Goal: Task Accomplishment & Management: Manage account settings

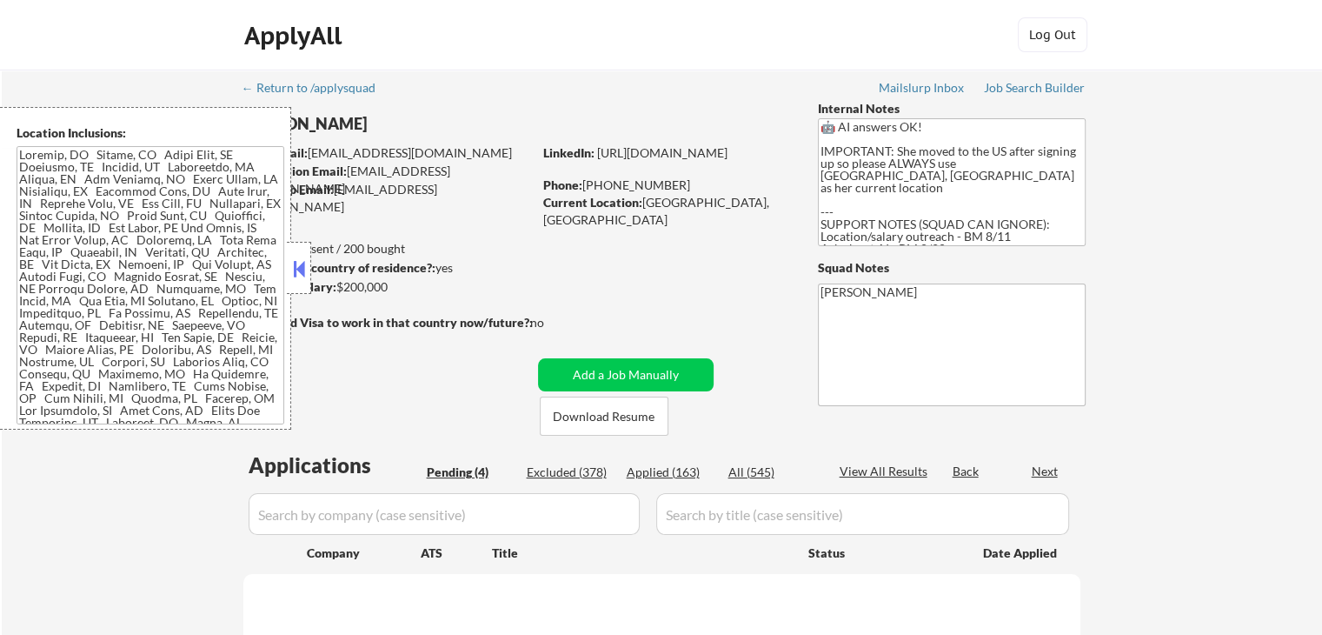
select select ""pending""
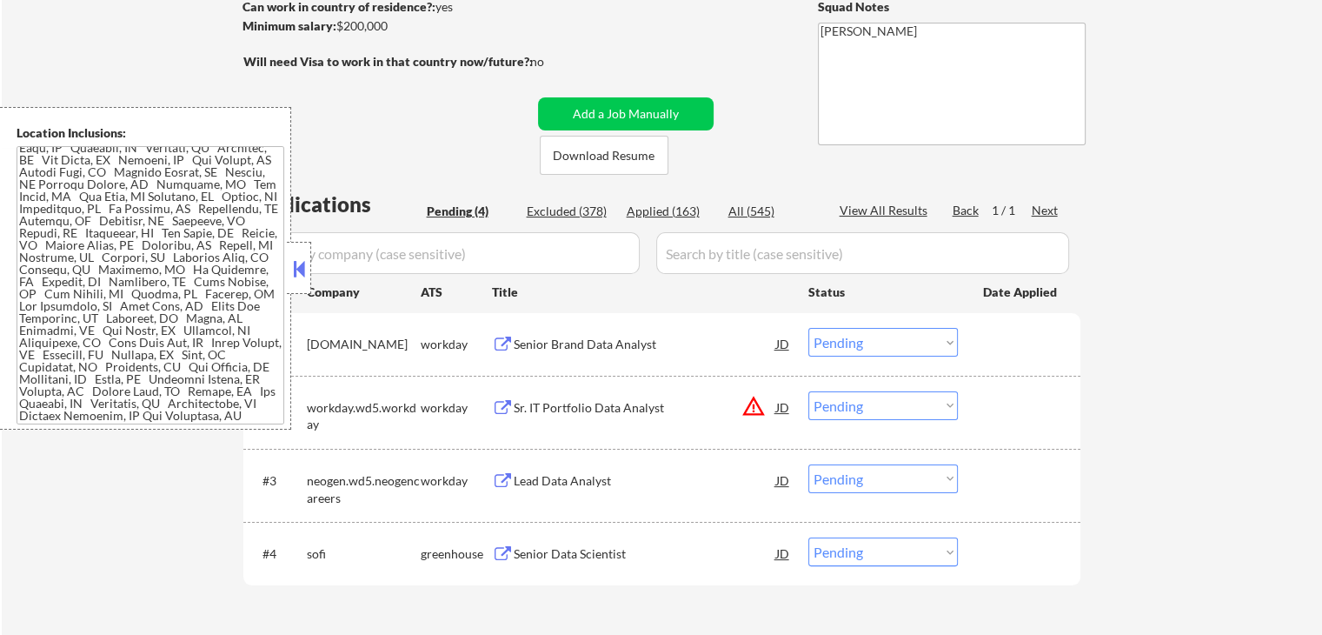
scroll to position [348, 0]
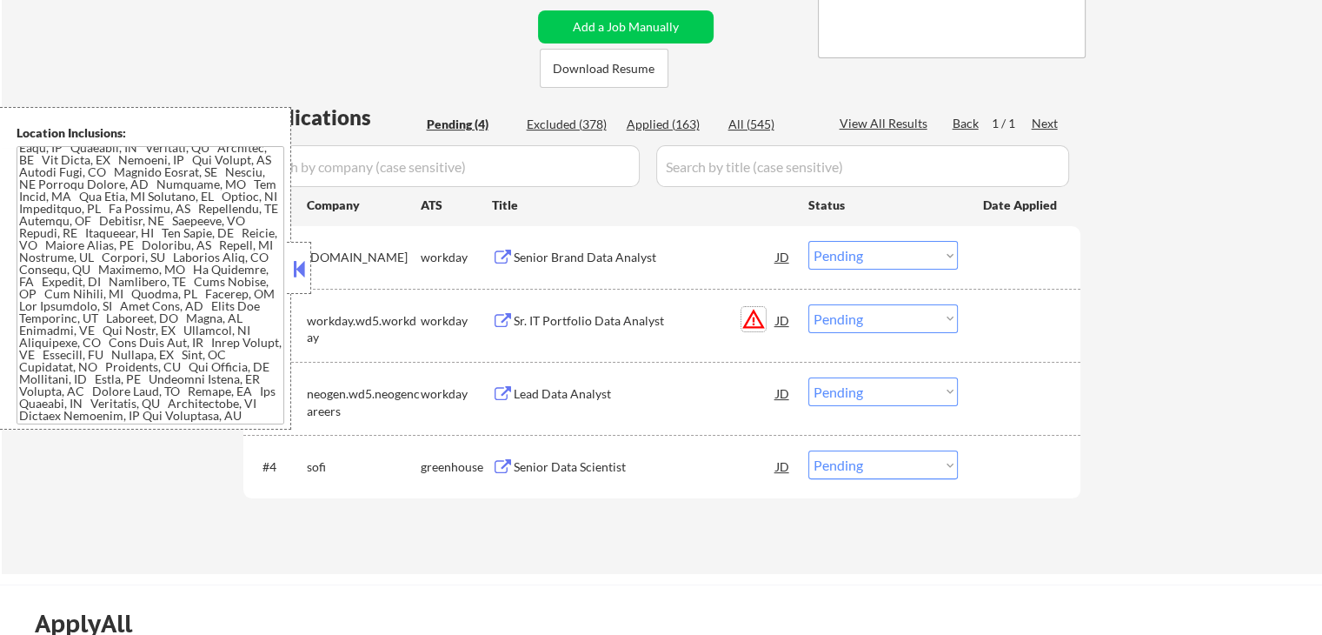
click at [755, 324] on button "warning_amber" at bounding box center [754, 319] width 24 height 24
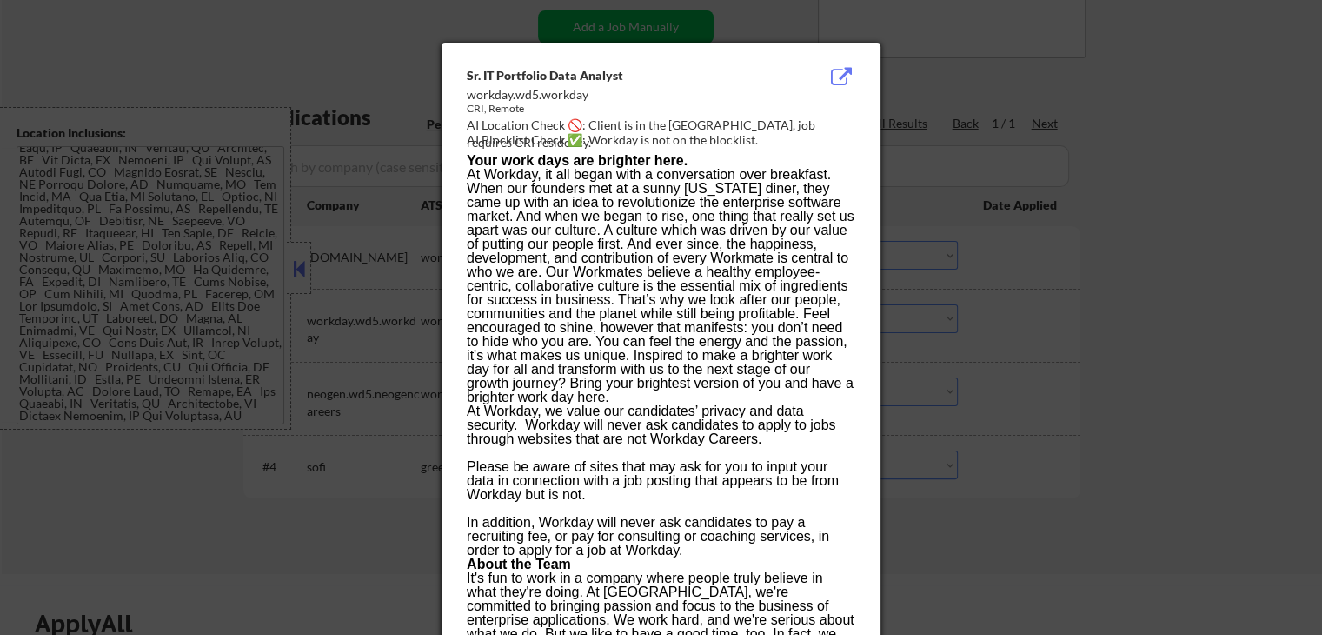
click at [981, 143] on div at bounding box center [661, 317] width 1322 height 635
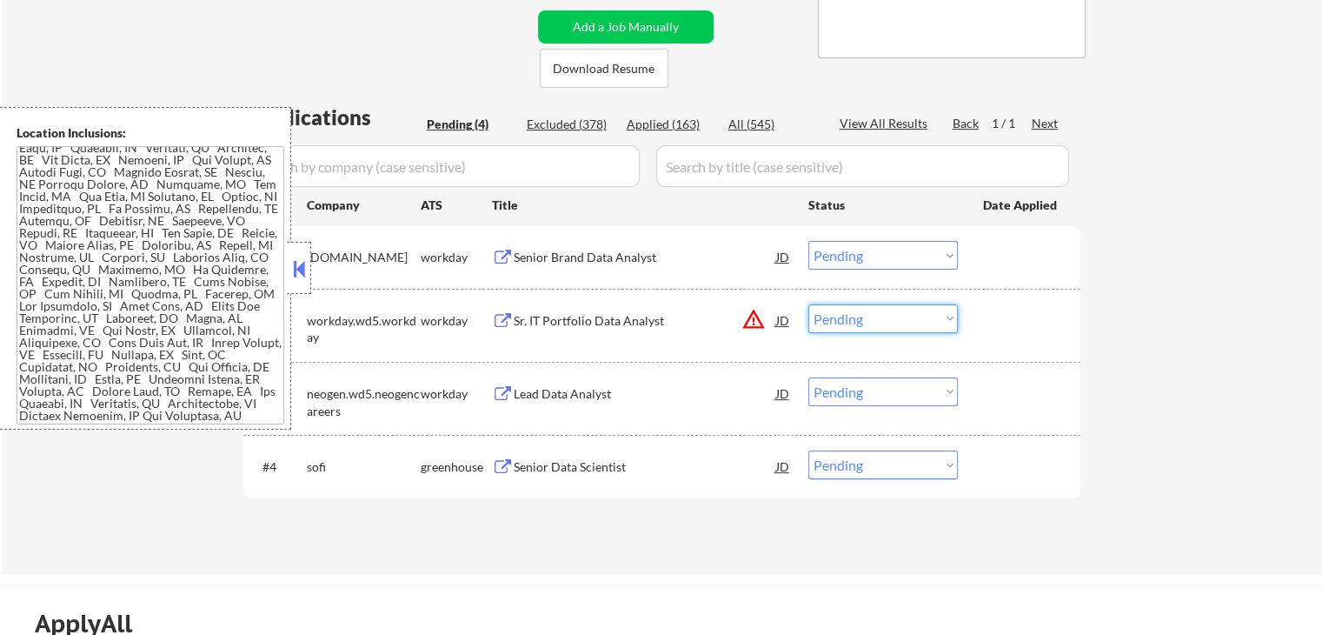
click at [880, 324] on select "Choose an option... Pending Applied Excluded (Questions) Excluded (Expired) Exc…" at bounding box center [884, 318] width 150 height 29
click at [809, 304] on select "Choose an option... Pending Applied Excluded (Questions) Excluded (Expired) Exc…" at bounding box center [884, 318] width 150 height 29
select select ""pending""
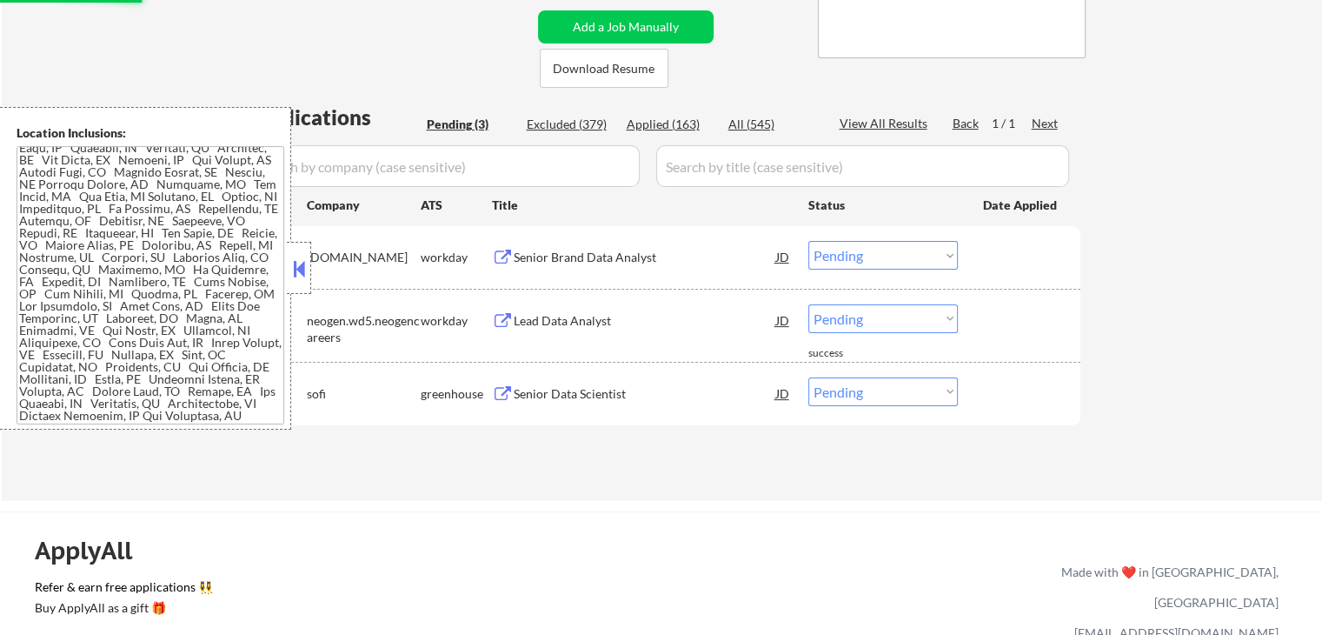
click at [1128, 255] on div "← Return to /applysquad Mailslurp Inbox Job Search Builder [GEOGRAPHIC_DATA][PE…" at bounding box center [662, 111] width 1321 height 779
click at [1131, 127] on div "← Return to /applysquad Mailslurp Inbox Job Search Builder [GEOGRAPHIC_DATA][PE…" at bounding box center [662, 111] width 1321 height 779
click at [497, 251] on button at bounding box center [503, 258] width 22 height 17
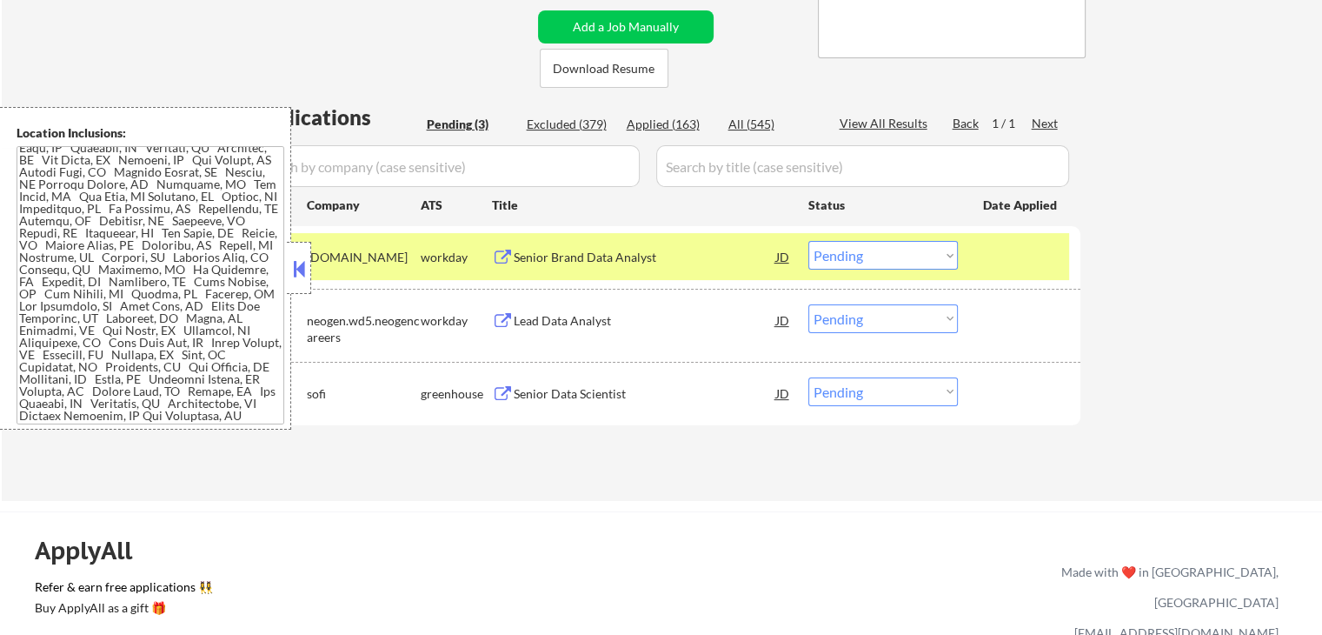
click at [887, 257] on select "Choose an option... Pending Applied Excluded (Questions) Excluded (Expired) Exc…" at bounding box center [884, 255] width 150 height 29
click at [809, 241] on select "Choose an option... Pending Applied Excluded (Questions) Excluded (Expired) Exc…" at bounding box center [884, 255] width 150 height 29
select select ""pending""
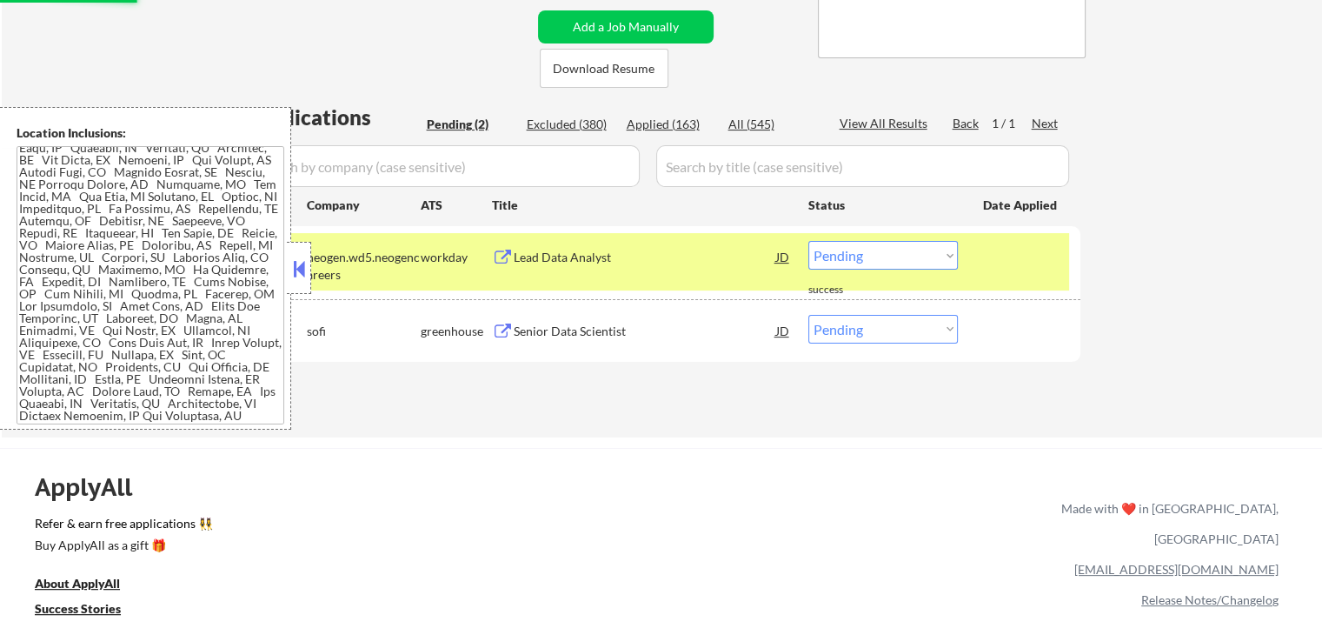
click at [497, 259] on button at bounding box center [503, 258] width 22 height 17
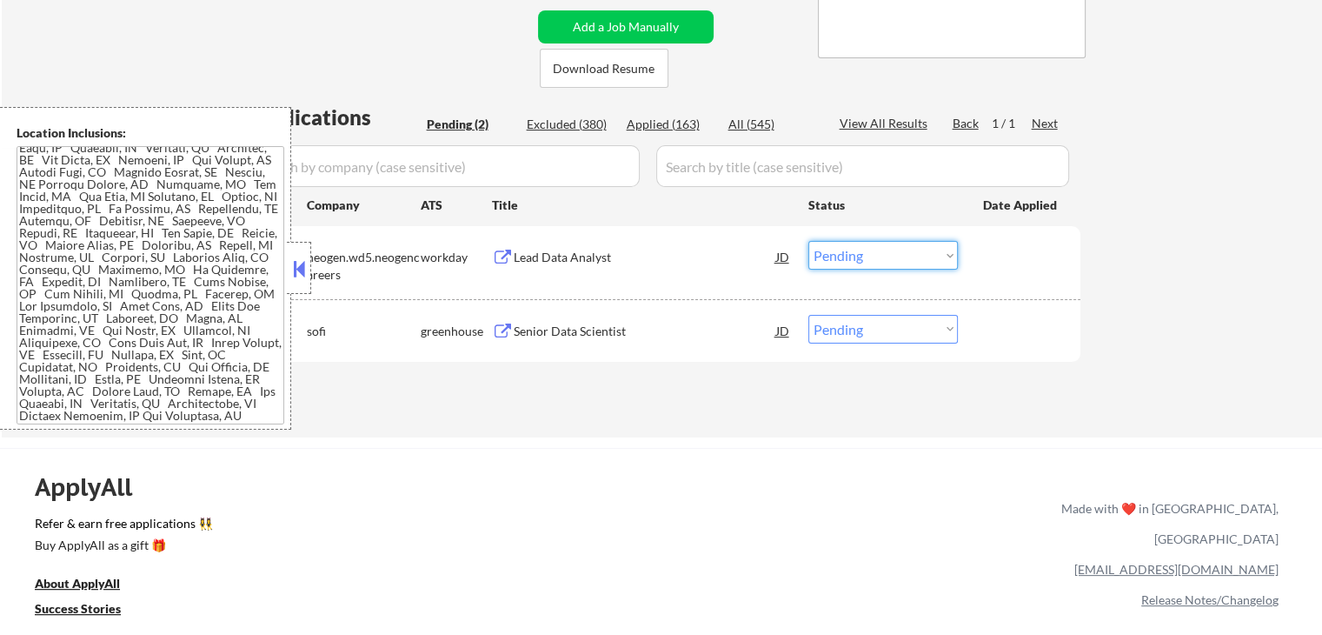
click at [855, 266] on select "Choose an option... Pending Applied Excluded (Questions) Excluded (Expired) Exc…" at bounding box center [884, 255] width 150 height 29
click at [809, 241] on select "Choose an option... Pending Applied Excluded (Questions) Excluded (Expired) Exc…" at bounding box center [884, 255] width 150 height 29
click at [502, 320] on div "Senior Data Scientist JD warning_amber" at bounding box center [642, 330] width 300 height 31
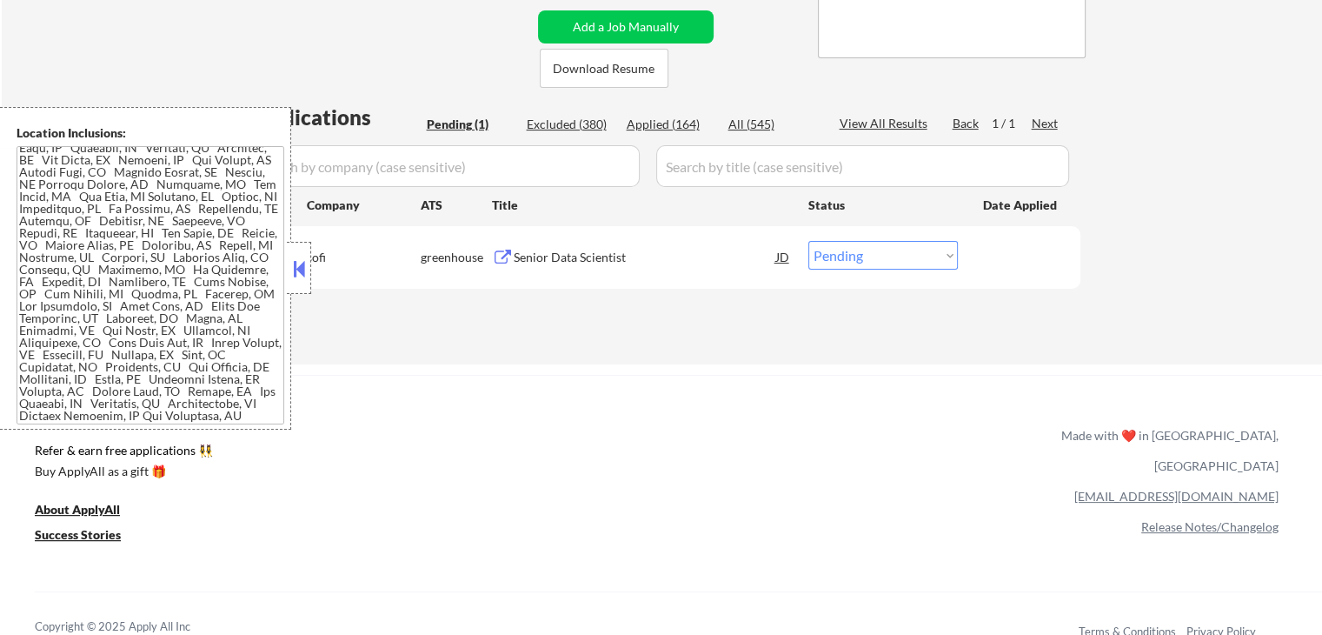
click at [492, 250] on div "Senior Data Scientist JD" at bounding box center [642, 256] width 300 height 31
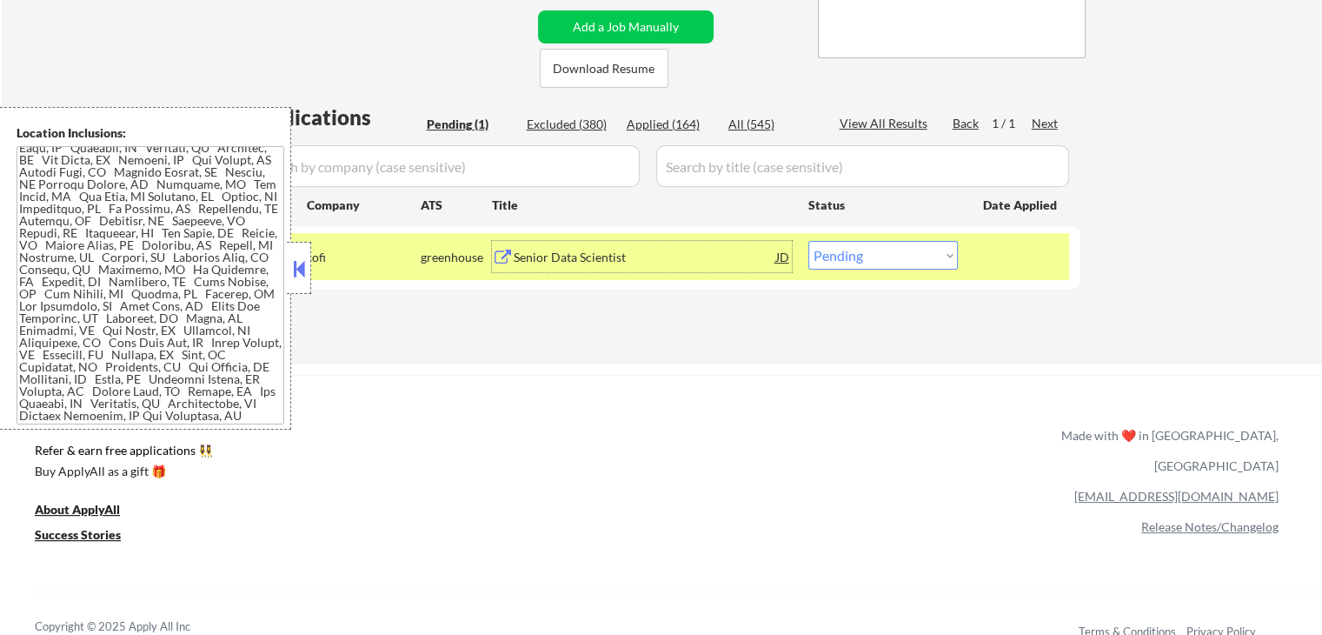
click at [849, 256] on select "Choose an option... Pending Applied Excluded (Questions) Excluded (Expired) Exc…" at bounding box center [884, 255] width 150 height 29
select select ""excluded__expired_""
click at [809, 241] on select "Choose an option... Pending Applied Excluded (Questions) Excluded (Expired) Exc…" at bounding box center [884, 255] width 150 height 29
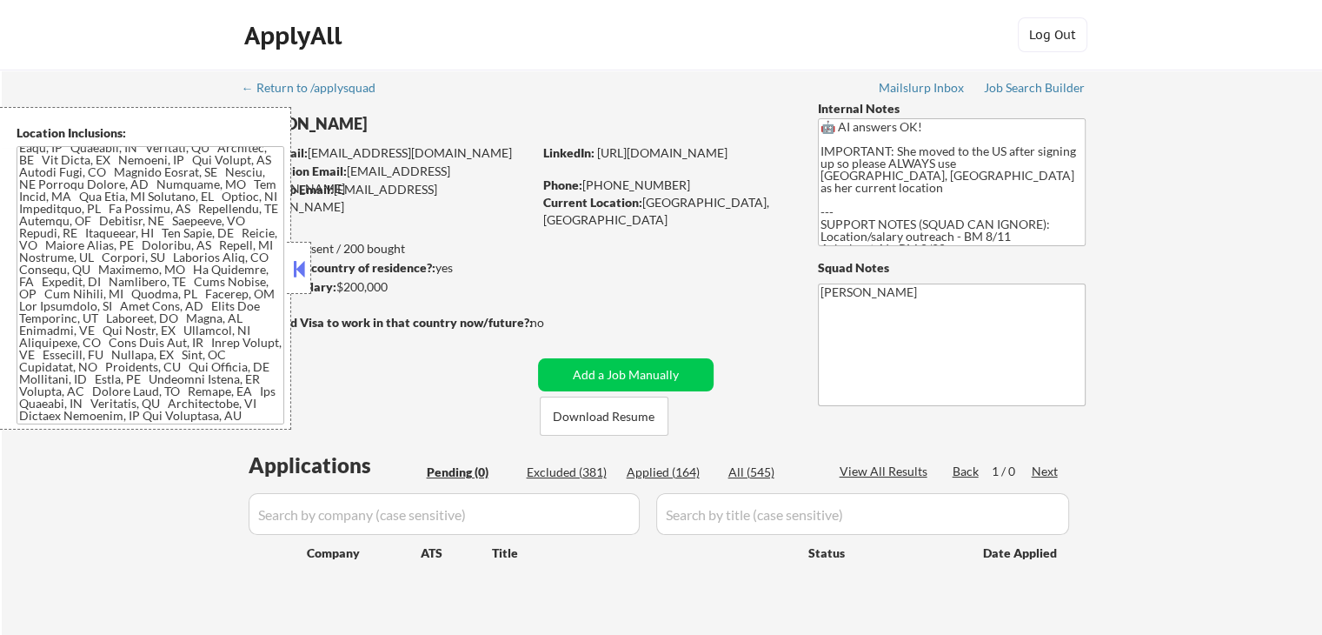
scroll to position [174, 0]
